Goal: Transaction & Acquisition: Book appointment/travel/reservation

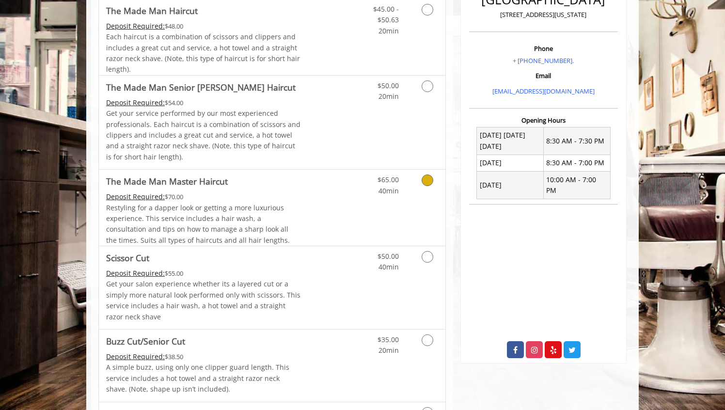
scroll to position [253, 0]
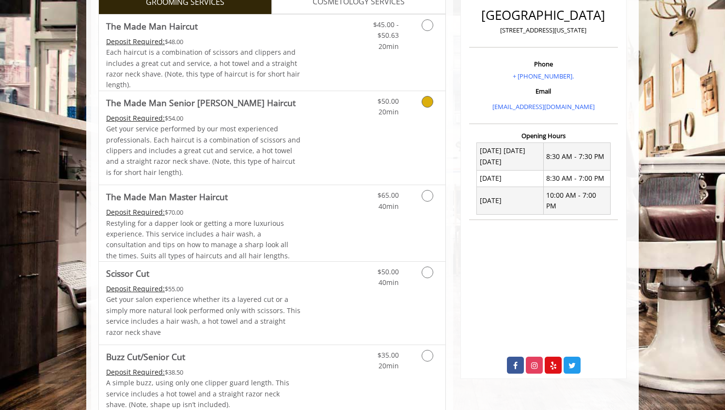
click at [329, 130] on link "Discounted Price" at bounding box center [330, 138] width 58 height 94
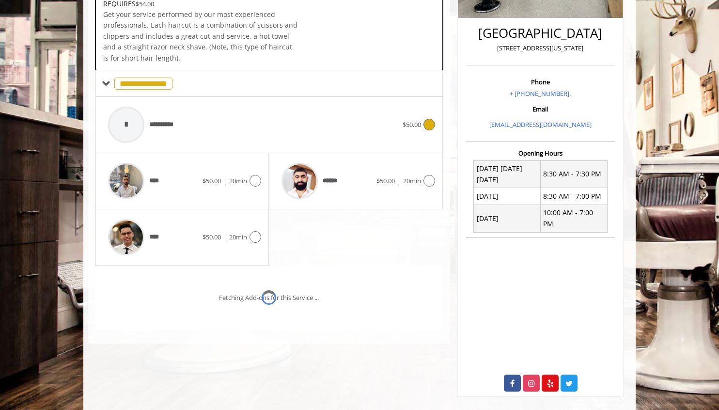
scroll to position [235, 0]
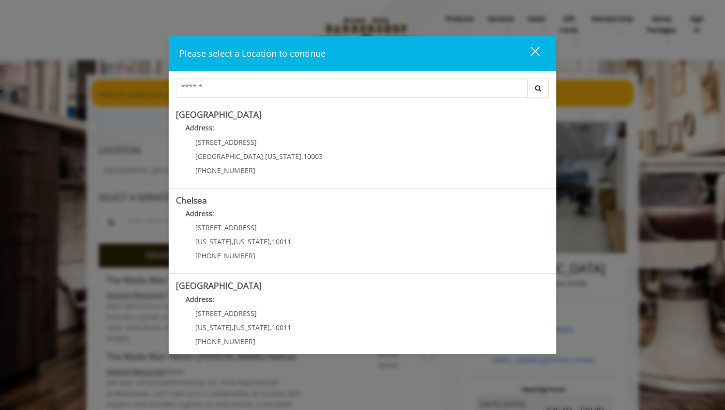
click at [542, 51] on button "close" at bounding box center [529, 54] width 33 height 20
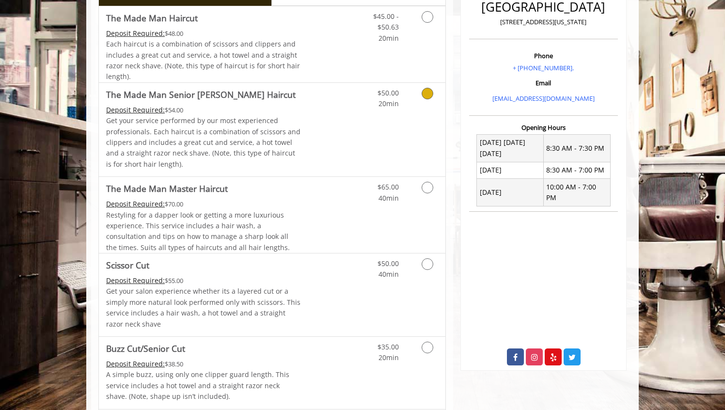
scroll to position [265, 0]
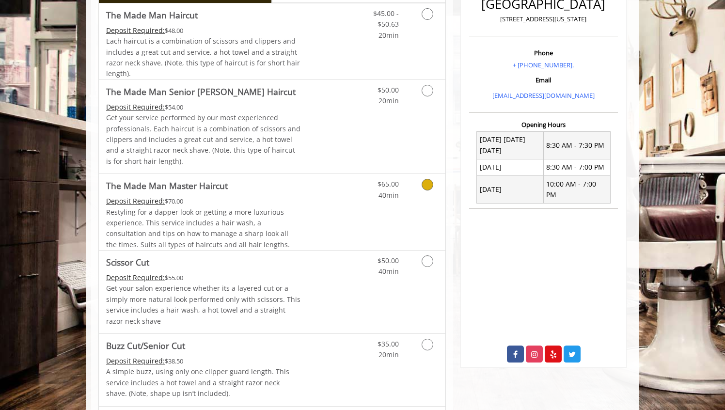
click at [321, 206] on link "Discounted Price" at bounding box center [330, 212] width 58 height 76
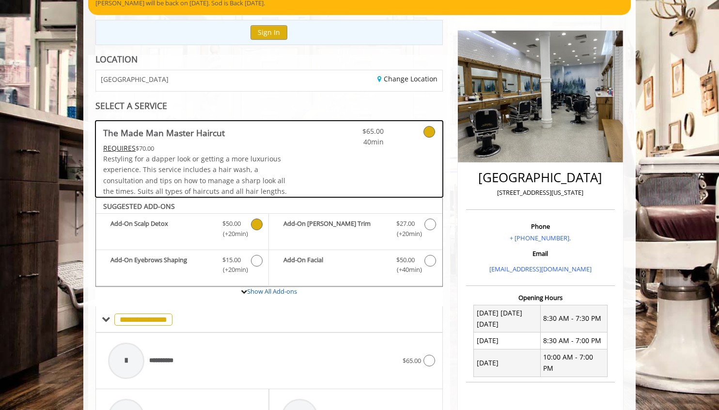
scroll to position [441, 0]
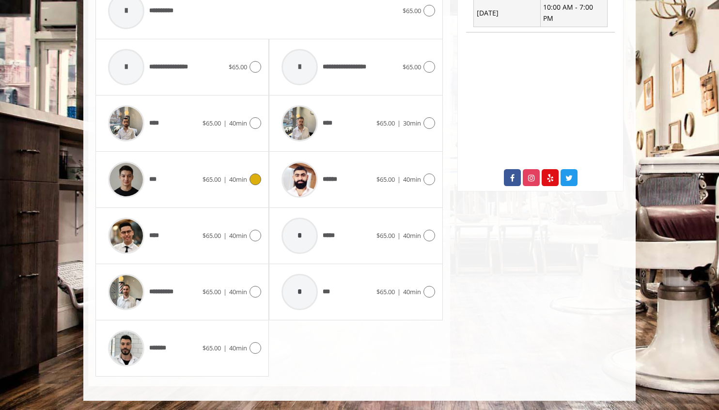
click at [214, 181] on span "$65.00" at bounding box center [212, 179] width 18 height 9
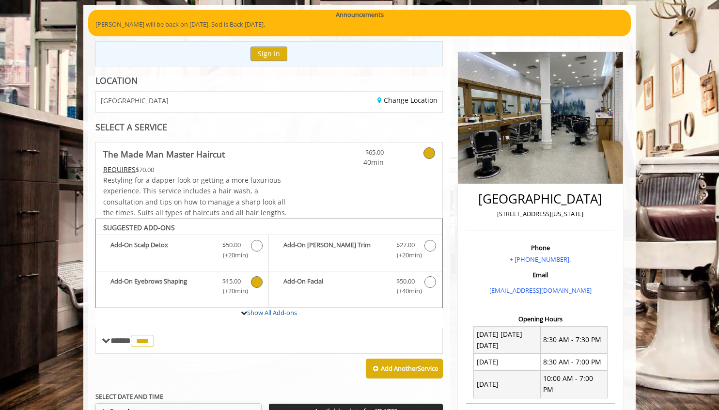
scroll to position [83, 0]
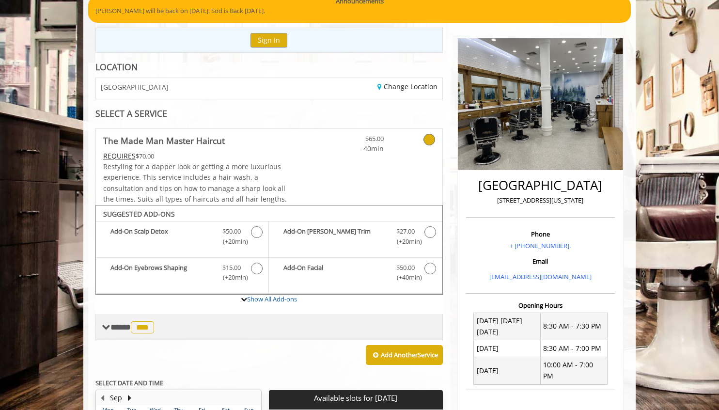
click at [125, 326] on span "**** *** ********" at bounding box center [133, 327] width 46 height 9
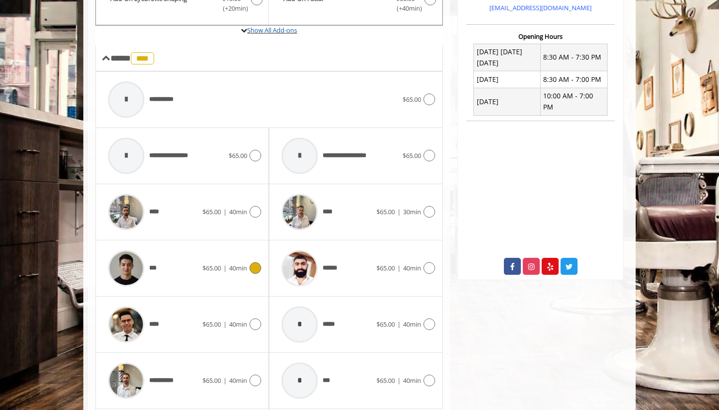
scroll to position [415, 0]
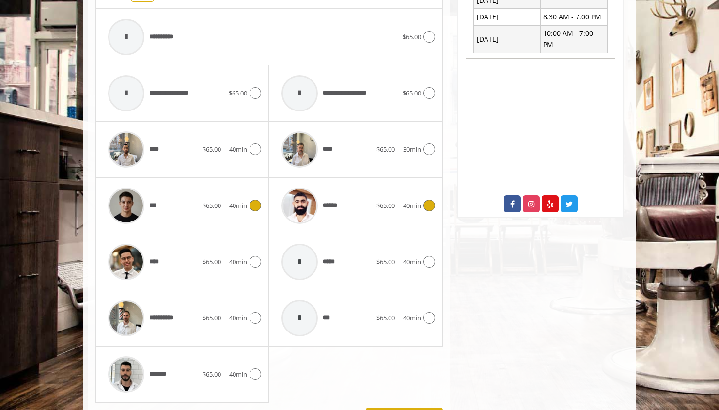
click at [323, 219] on span "******" at bounding box center [310, 206] width 66 height 46
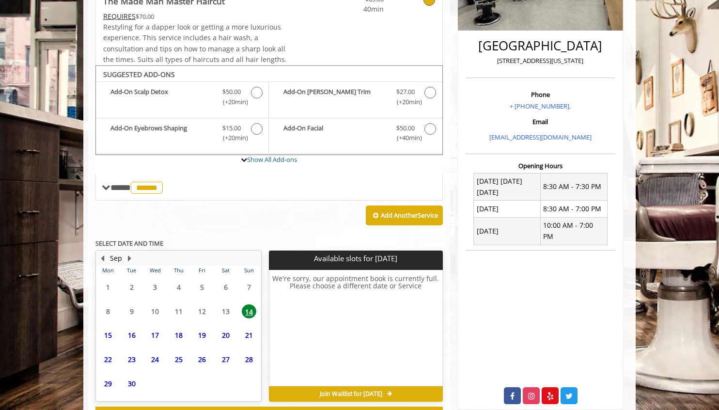
scroll to position [262, 0]
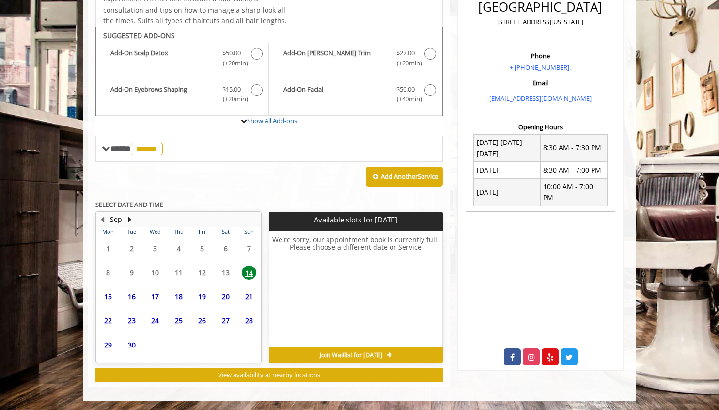
click at [156, 293] on span "17" at bounding box center [155, 296] width 15 height 14
click at [171, 299] on div "18" at bounding box center [178, 296] width 19 height 14
click at [203, 295] on span "19" at bounding box center [202, 296] width 15 height 14
click at [219, 299] on span "20" at bounding box center [226, 296] width 15 height 14
click at [222, 321] on span "27" at bounding box center [226, 320] width 15 height 14
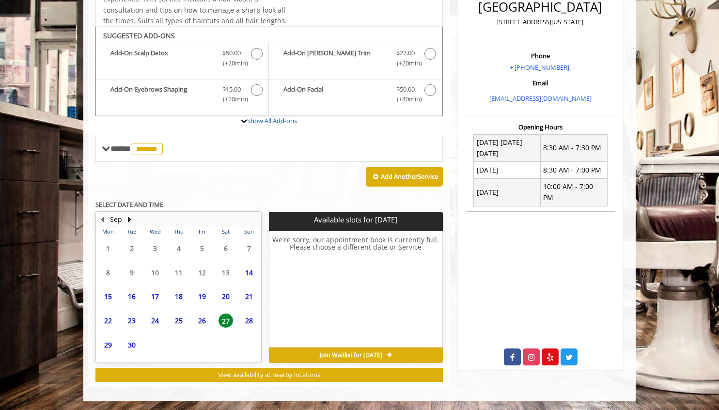
click at [203, 319] on span "26" at bounding box center [202, 320] width 15 height 14
click at [182, 321] on span "25" at bounding box center [179, 320] width 15 height 14
click at [156, 320] on span "24" at bounding box center [155, 320] width 15 height 14
click at [135, 321] on span "23" at bounding box center [132, 320] width 15 height 14
click at [131, 347] on span "30" at bounding box center [132, 345] width 15 height 14
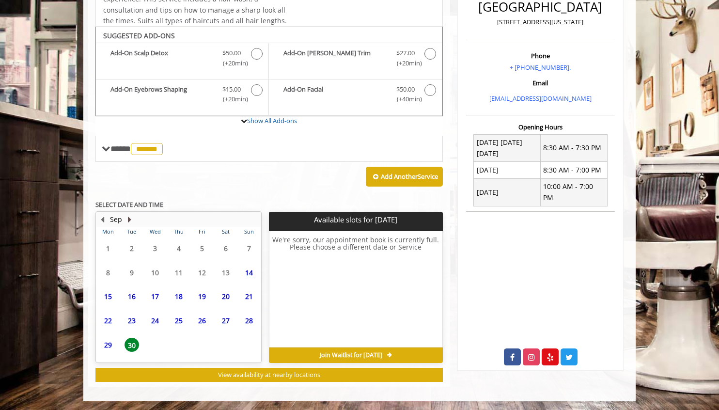
click at [132, 219] on button "Next Month" at bounding box center [129, 219] width 8 height 11
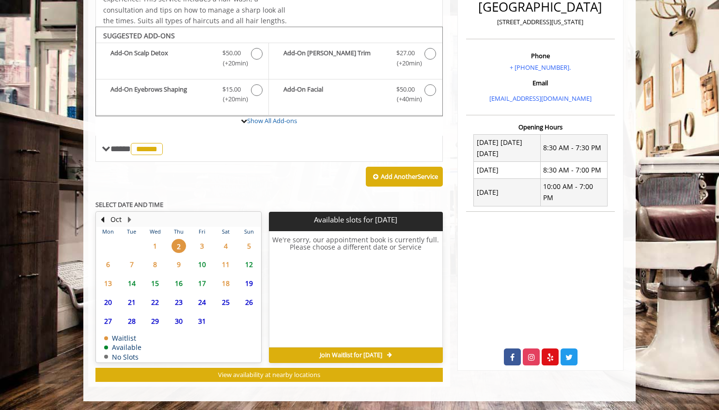
click at [202, 263] on span "10" at bounding box center [202, 264] width 15 height 14
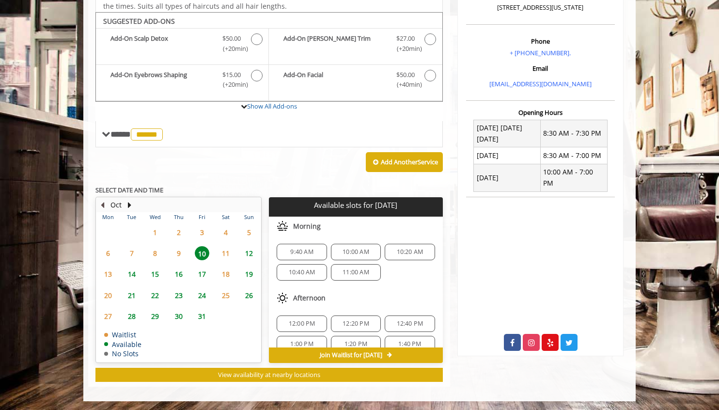
click at [103, 203] on button "Previous Month" at bounding box center [102, 205] width 8 height 11
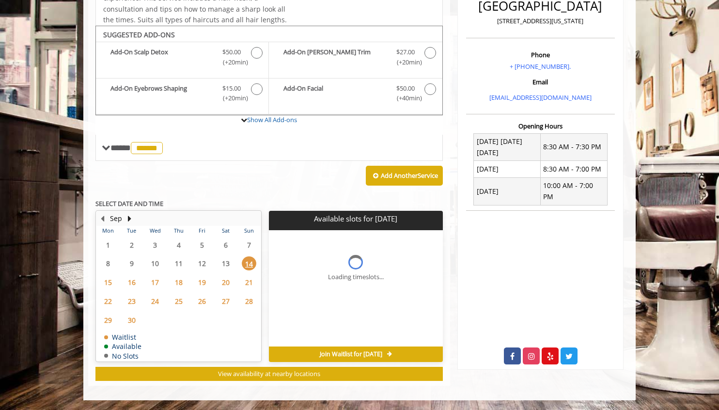
scroll to position [262, 0]
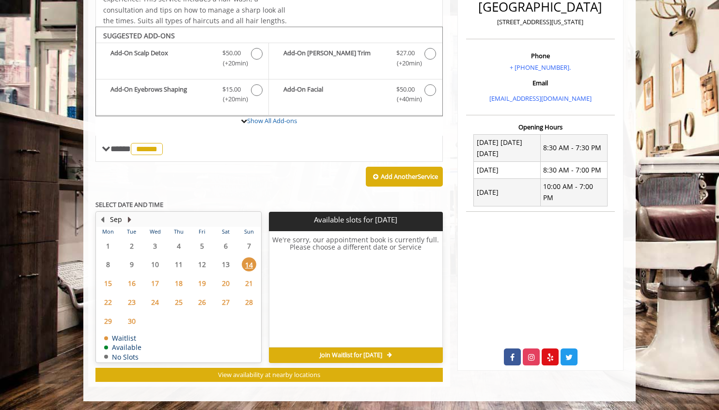
click at [129, 219] on button "Next Month" at bounding box center [129, 219] width 8 height 11
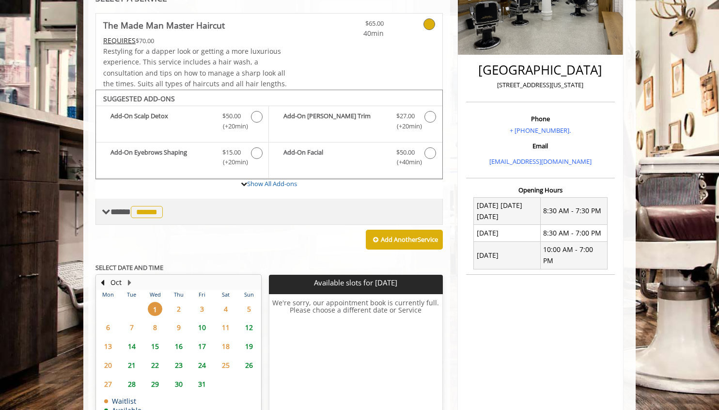
click at [136, 211] on span "******" at bounding box center [147, 212] width 32 height 12
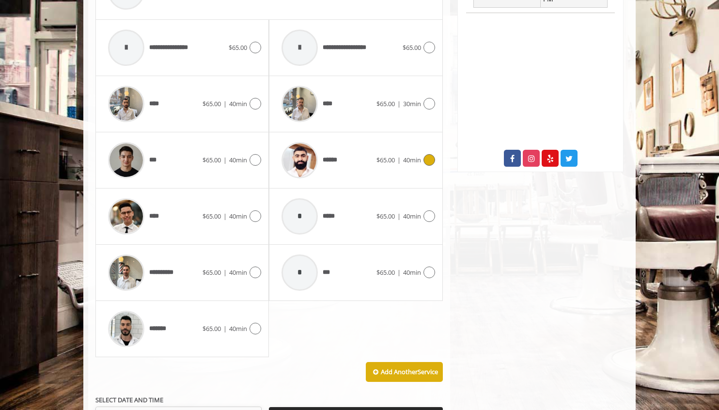
scroll to position [473, 0]
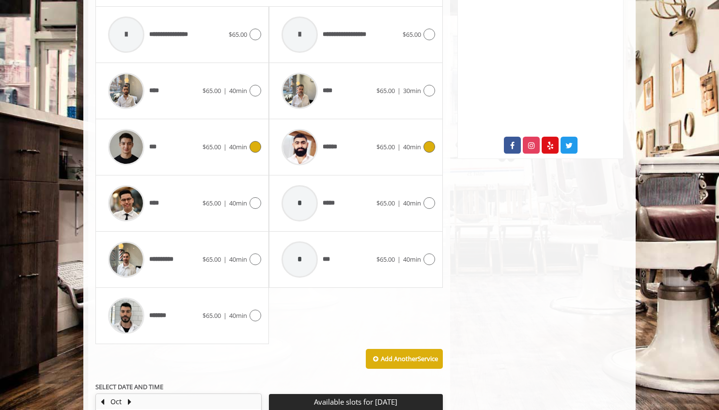
click at [187, 153] on div "***" at bounding box center [152, 147] width 99 height 46
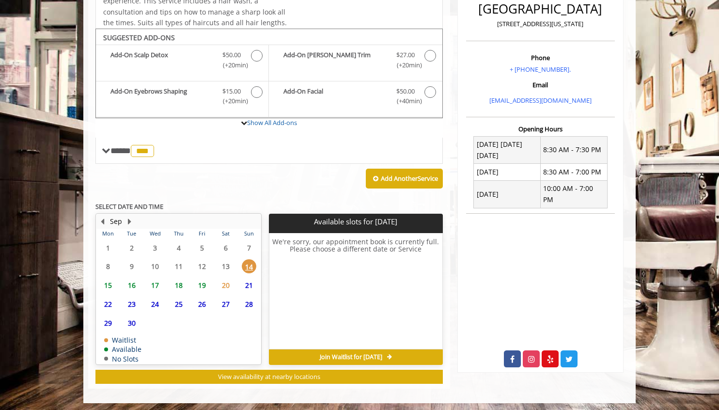
scroll to position [262, 0]
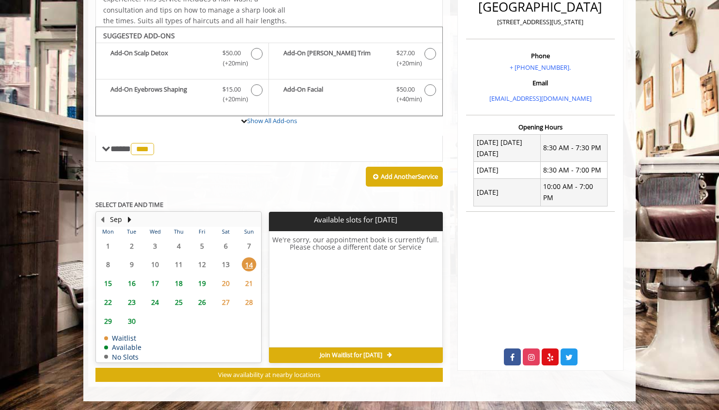
click at [207, 285] on span "19" at bounding box center [202, 283] width 15 height 14
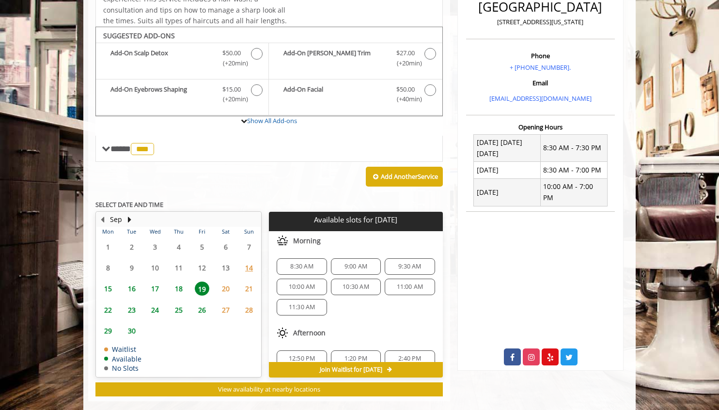
click at [183, 284] on span "18" at bounding box center [179, 288] width 15 height 14
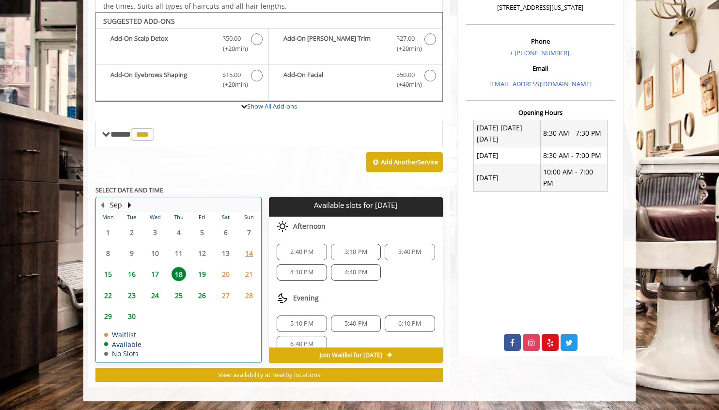
click at [168, 286] on td "25" at bounding box center [178, 295] width 23 height 21
click at [156, 279] on span "17" at bounding box center [155, 274] width 15 height 14
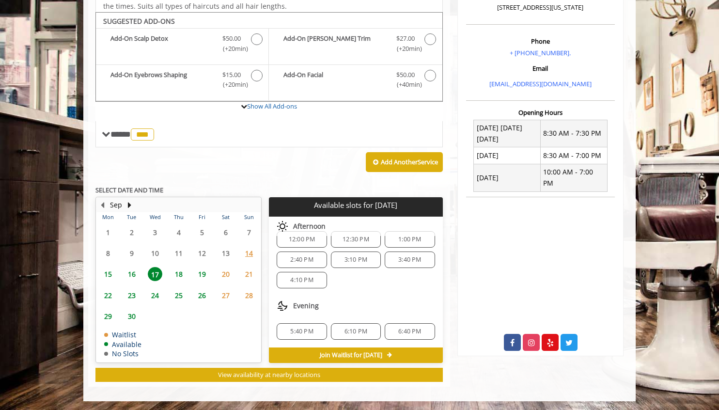
scroll to position [0, 0]
